Goal: Navigation & Orientation: Find specific page/section

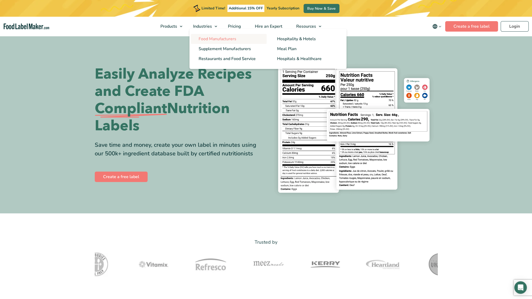
click at [222, 39] on span "Food Manufacturers" at bounding box center [217, 39] width 38 height 6
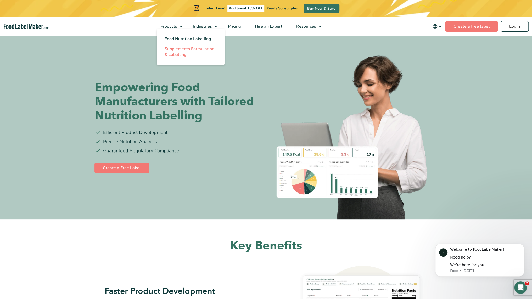
click at [177, 49] on span "Supplements Formulation & Labelling" at bounding box center [189, 52] width 50 height 12
